Goal: Go to known website: Access a specific website the user already knows

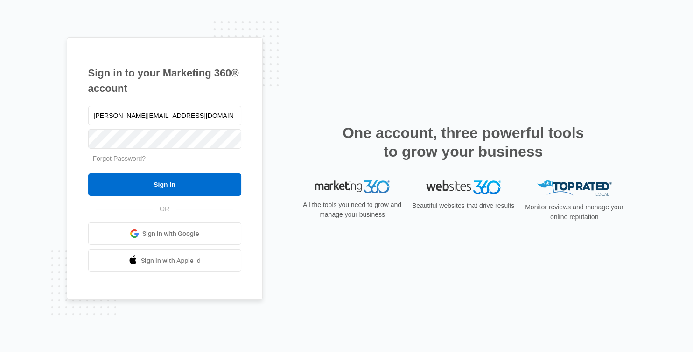
type input "[PERSON_NAME][EMAIL_ADDRESS][DOMAIN_NAME]"
click at [88, 174] on input "Sign In" at bounding box center [164, 185] width 153 height 22
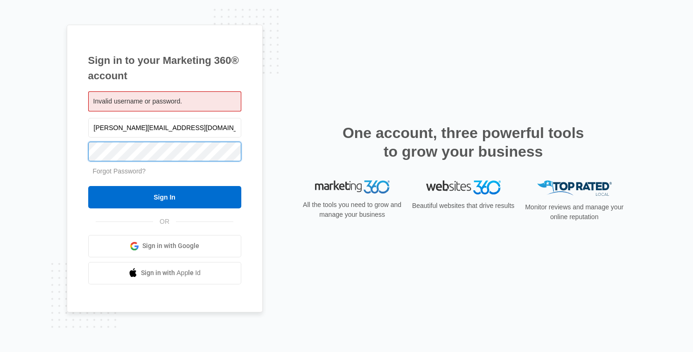
click at [88, 186] on input "Sign In" at bounding box center [164, 197] width 153 height 22
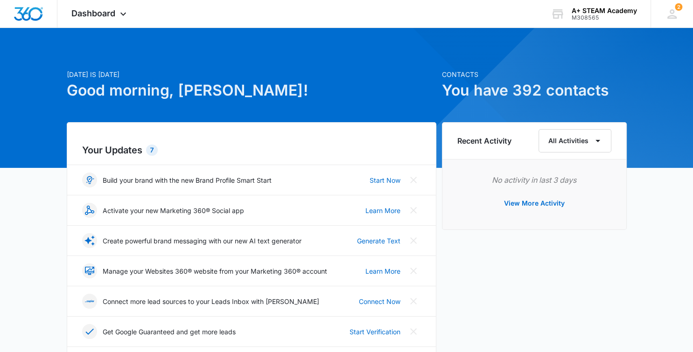
scroll to position [197, 0]
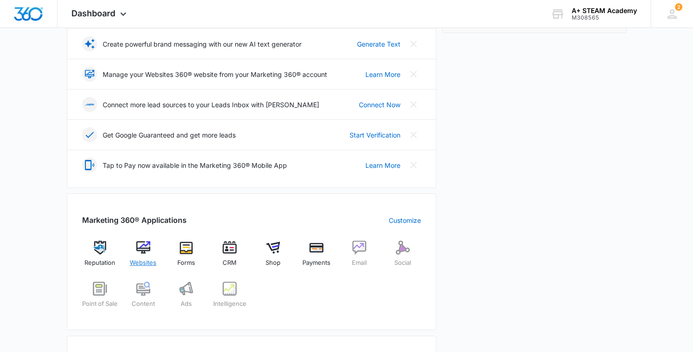
click at [140, 248] on img at bounding box center [143, 248] width 14 height 14
